Goal: Navigation & Orientation: Find specific page/section

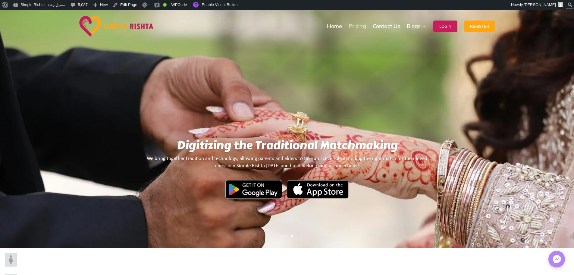
click at [353, 24] on link "Pricing" at bounding box center [357, 26] width 17 height 30
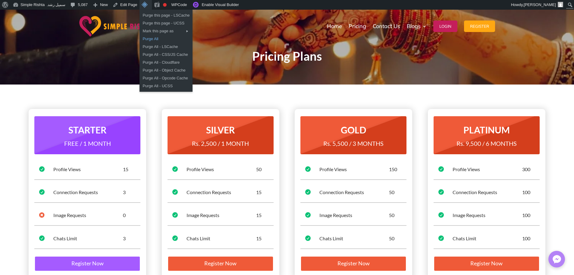
click at [158, 38] on link "Purge All" at bounding box center [166, 39] width 53 height 8
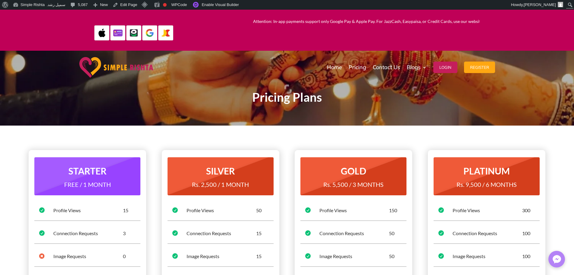
click at [133, 68] on img at bounding box center [116, 67] width 74 height 20
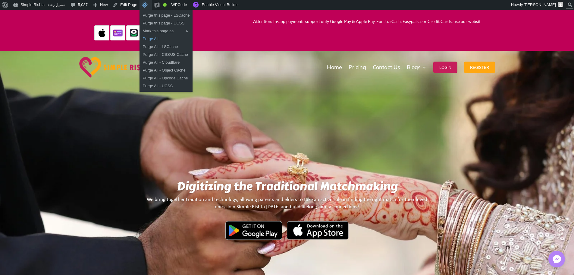
click at [155, 36] on link "Purge All" at bounding box center [166, 39] width 53 height 8
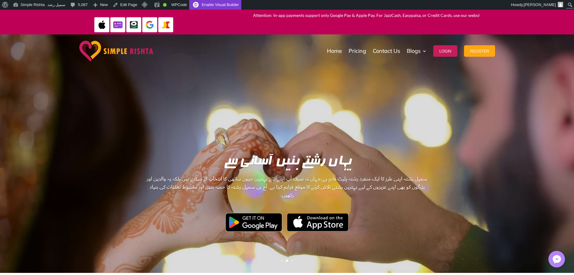
click at [220, 6] on link "Enable Visual Builder" at bounding box center [215, 5] width 52 height 10
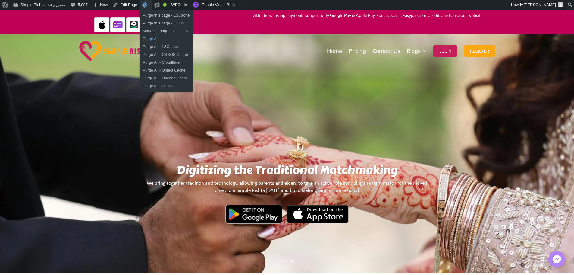
click at [155, 39] on link "Purge All" at bounding box center [166, 39] width 53 height 8
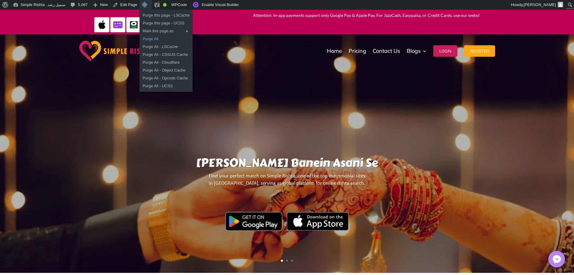
click at [149, 36] on link "Purge All" at bounding box center [166, 39] width 53 height 8
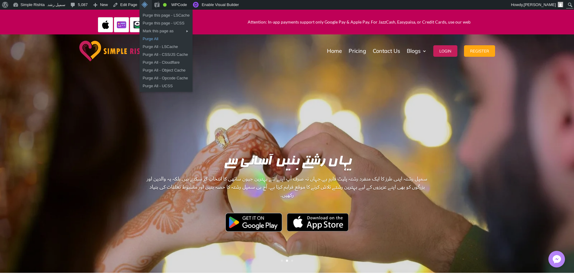
click at [149, 39] on link "Purge All" at bounding box center [166, 39] width 53 height 8
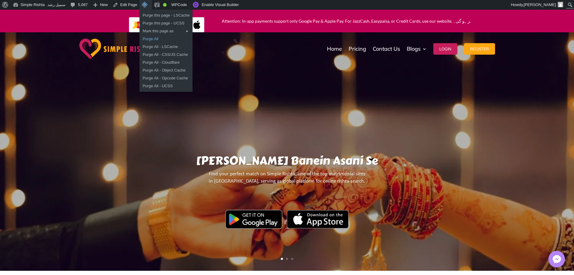
click at [145, 36] on link "Purge All" at bounding box center [166, 39] width 53 height 8
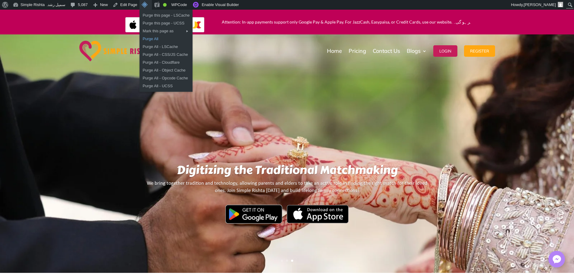
click at [147, 38] on link "Purge All" at bounding box center [166, 39] width 53 height 8
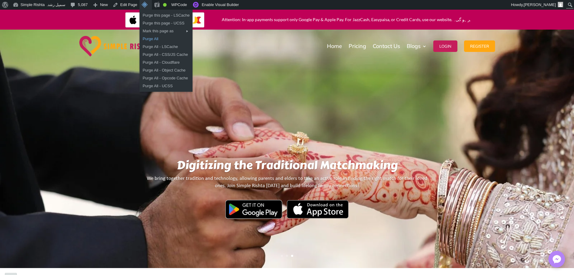
click at [144, 38] on link "Purge All" at bounding box center [166, 39] width 53 height 8
click at [147, 37] on link "Purge All" at bounding box center [166, 39] width 53 height 8
click at [150, 38] on link "Purge All" at bounding box center [166, 39] width 53 height 8
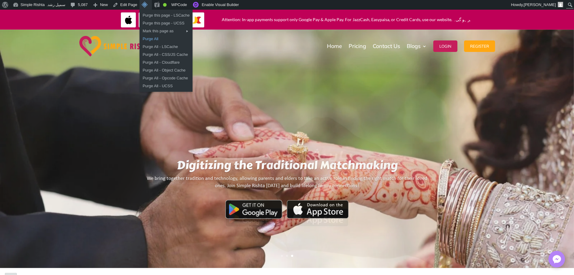
click at [146, 38] on link "Purge All" at bounding box center [166, 39] width 53 height 8
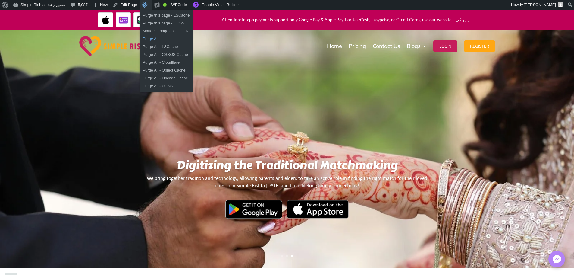
click at [149, 39] on link "Purge All" at bounding box center [166, 39] width 53 height 8
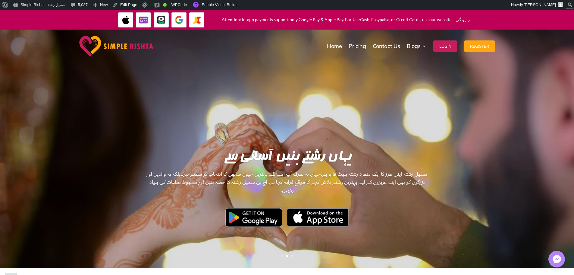
click at [124, 20] on img at bounding box center [125, 19] width 15 height 15
click at [146, 21] on img at bounding box center [143, 19] width 15 height 15
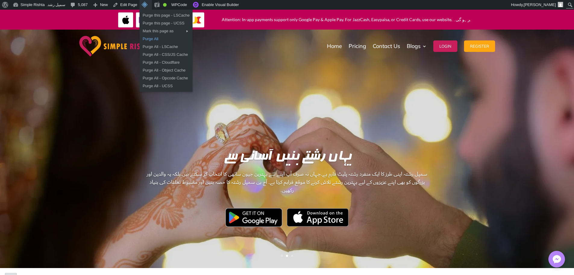
click at [146, 40] on link "Purge All" at bounding box center [166, 39] width 53 height 8
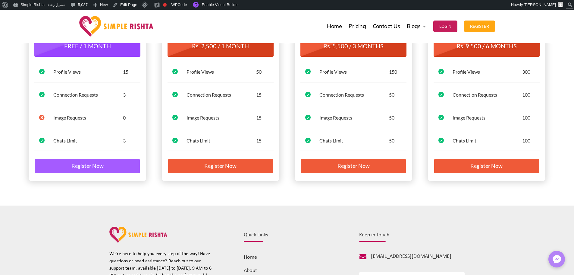
scroll to position [121, 0]
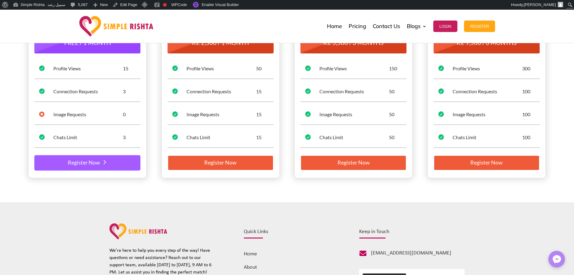
click at [101, 163] on link "Register Now" at bounding box center [87, 163] width 106 height 16
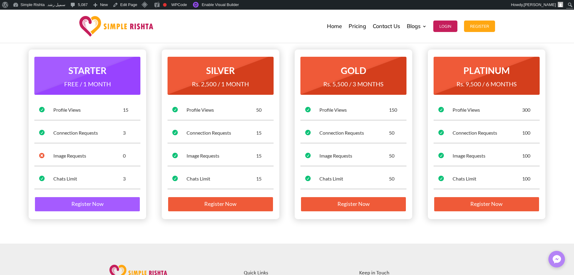
scroll to position [60, 0]
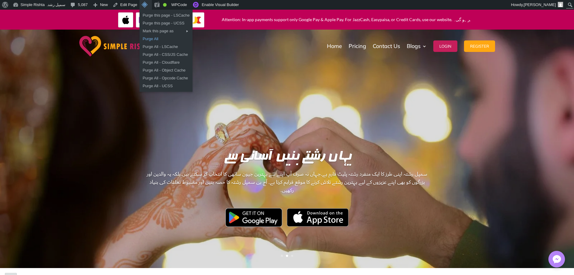
click at [146, 40] on link "Purge All" at bounding box center [166, 39] width 53 height 8
click at [146, 37] on link "Purge All" at bounding box center [166, 39] width 53 height 8
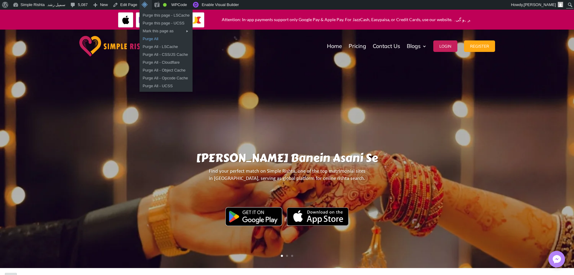
click at [150, 39] on link "Purge All" at bounding box center [166, 39] width 53 height 8
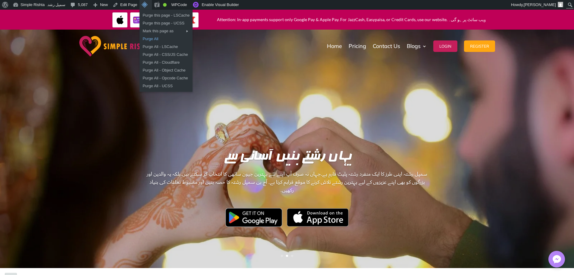
click at [147, 40] on link "Purge All" at bounding box center [166, 39] width 53 height 8
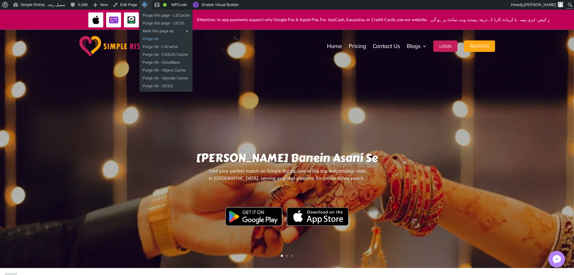
click at [149, 40] on link "Purge All" at bounding box center [166, 39] width 53 height 8
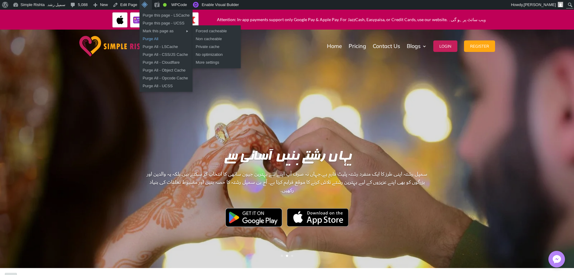
click at [148, 40] on link "Purge All" at bounding box center [166, 39] width 53 height 8
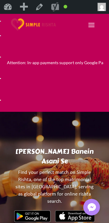
click at [93, 24] on span at bounding box center [91, 25] width 10 height 10
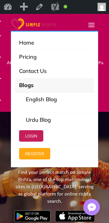
click at [93, 24] on span at bounding box center [91, 25] width 10 height 10
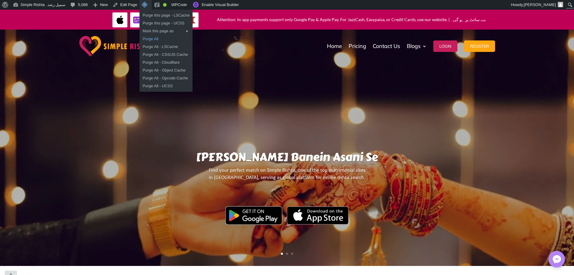
click at [149, 41] on link "Purge All" at bounding box center [166, 39] width 53 height 8
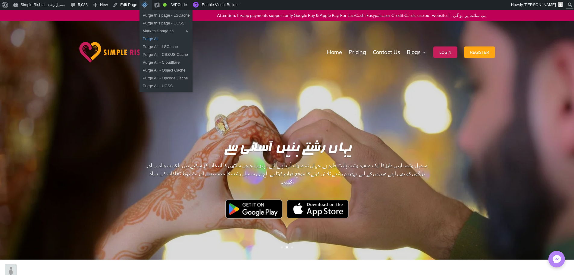
click at [141, 39] on link "Purge All" at bounding box center [166, 39] width 53 height 8
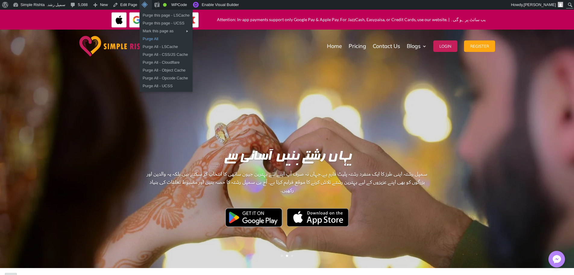
click at [152, 40] on link "Purge All" at bounding box center [166, 39] width 53 height 8
click at [144, 40] on link "Purge All" at bounding box center [166, 39] width 53 height 8
